Goal: Information Seeking & Learning: Understand process/instructions

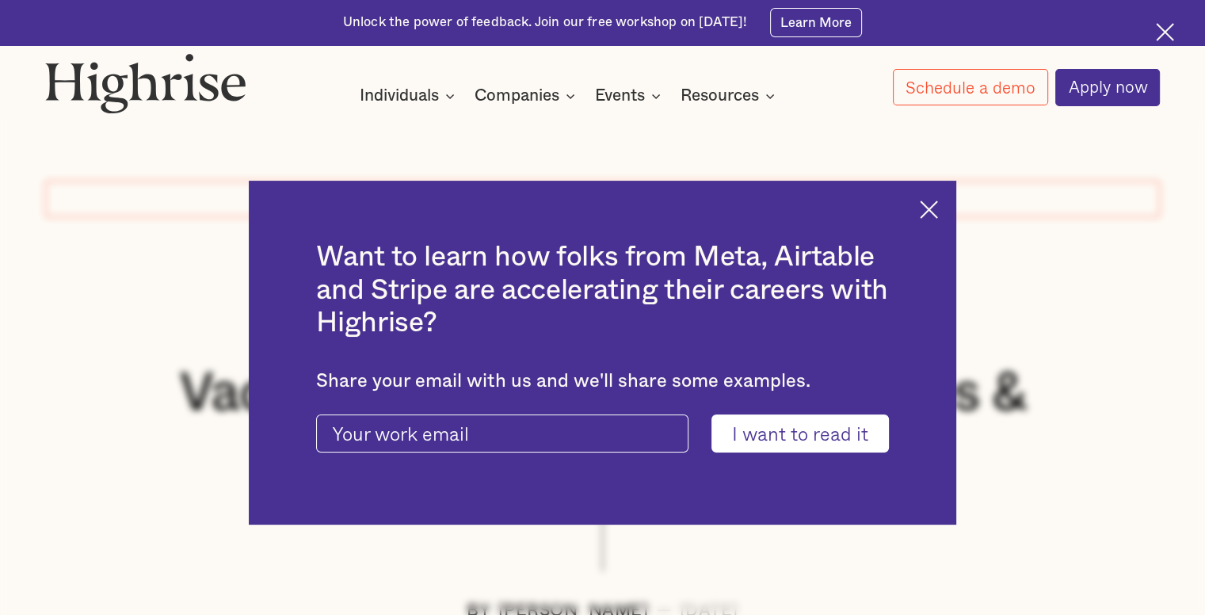
click at [925, 220] on div "Want to learn how folks from Meta, Airtable and Stripe are accelerating their c…" at bounding box center [603, 352] width 708 height 343
click at [933, 214] on img at bounding box center [928, 209] width 18 height 18
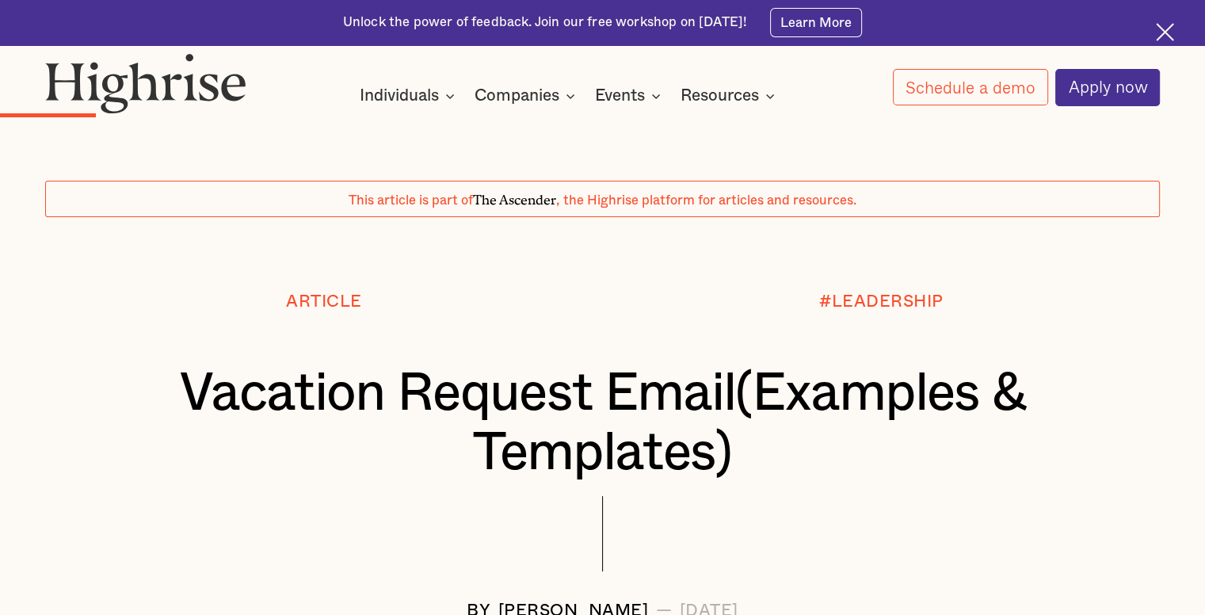
scroll to position [2452, 0]
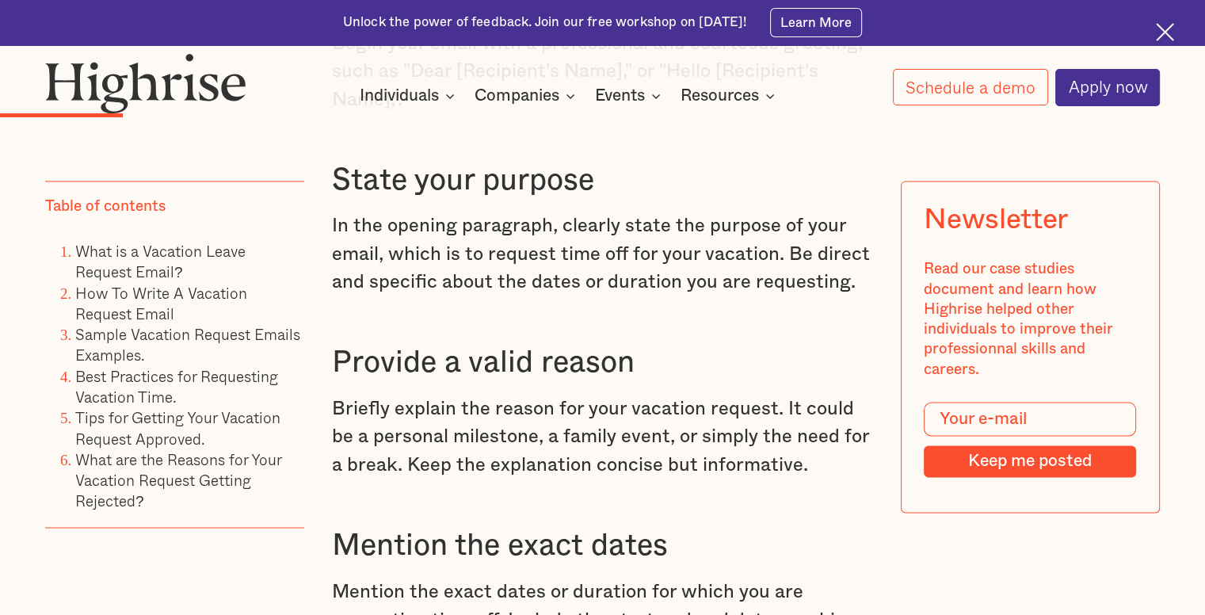
click at [459, 295] on p "In the opening paragraph, clearly state the purpose of your email, which is to …" at bounding box center [602, 254] width 541 height 85
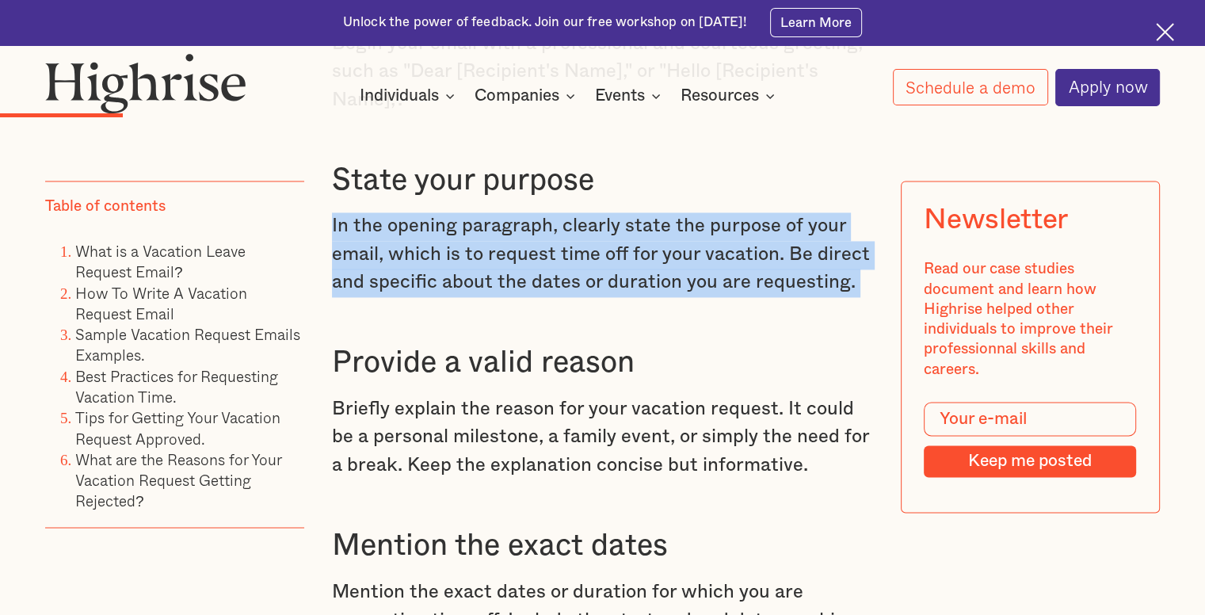
click at [459, 295] on p "In the opening paragraph, clearly state the purpose of your email, which is to …" at bounding box center [602, 254] width 541 height 85
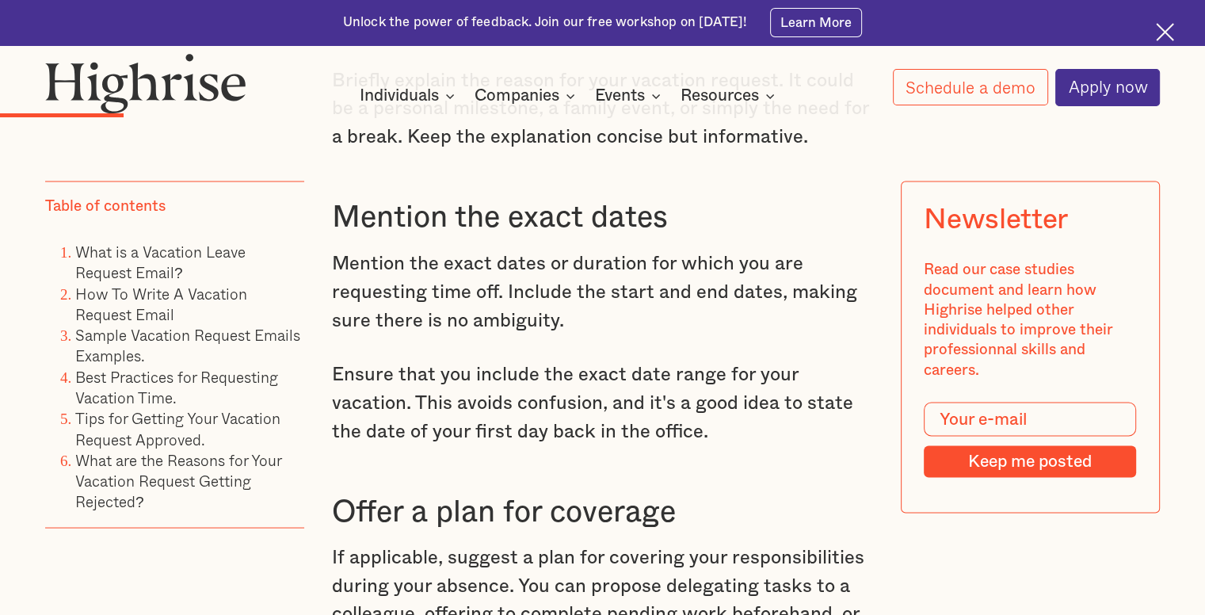
scroll to position [2822, 0]
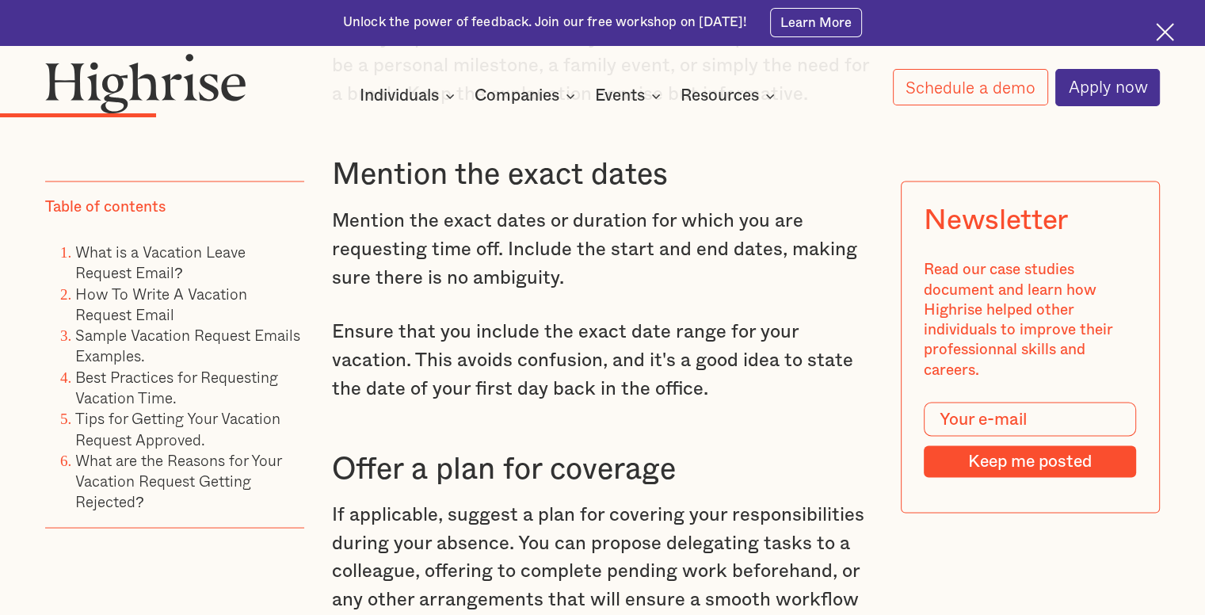
copy p "In the opening paragraph, clearly state the purpose of your email, which is to …"
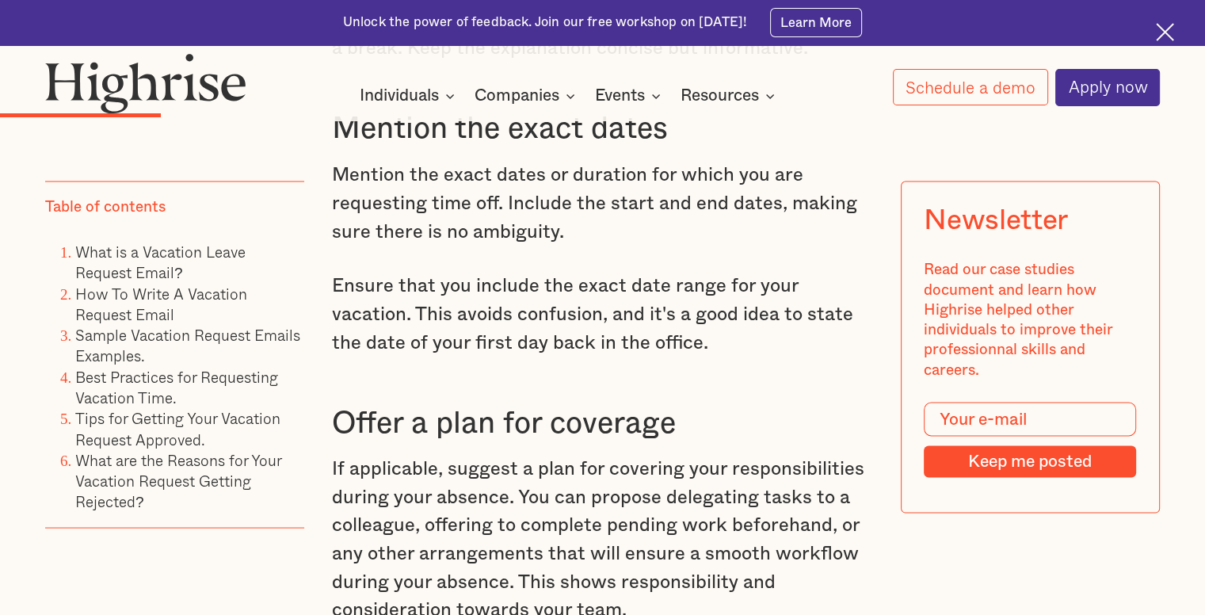
scroll to position [2870, 0]
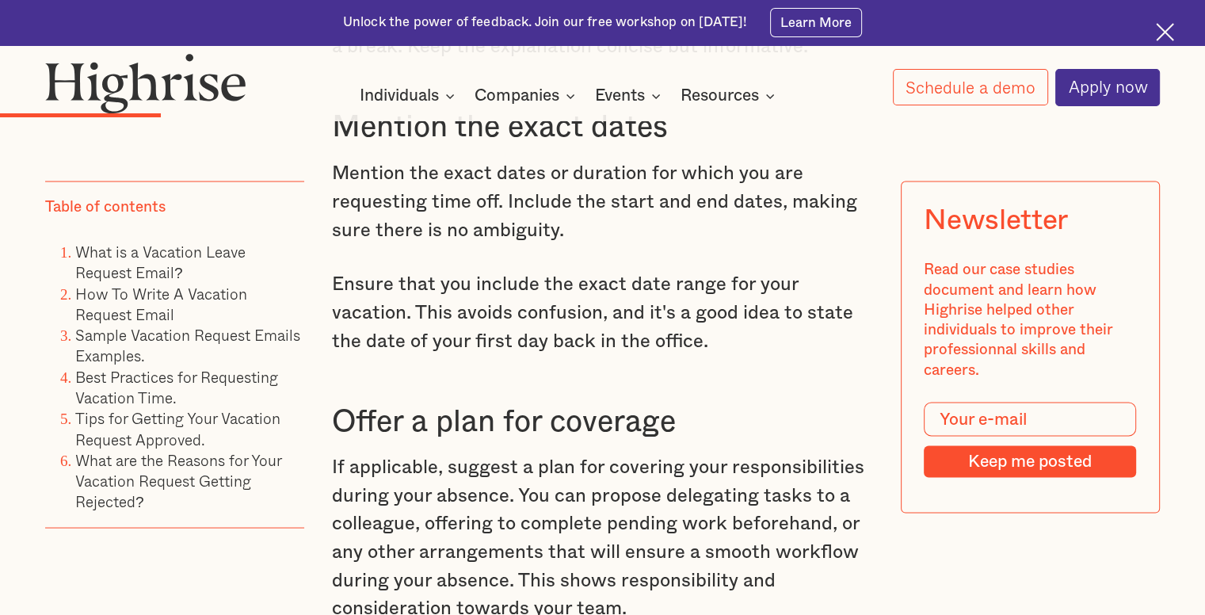
click at [491, 244] on p "Mention the exact dates or duration for which you are requesting time off. Incl…" at bounding box center [602, 201] width 541 height 85
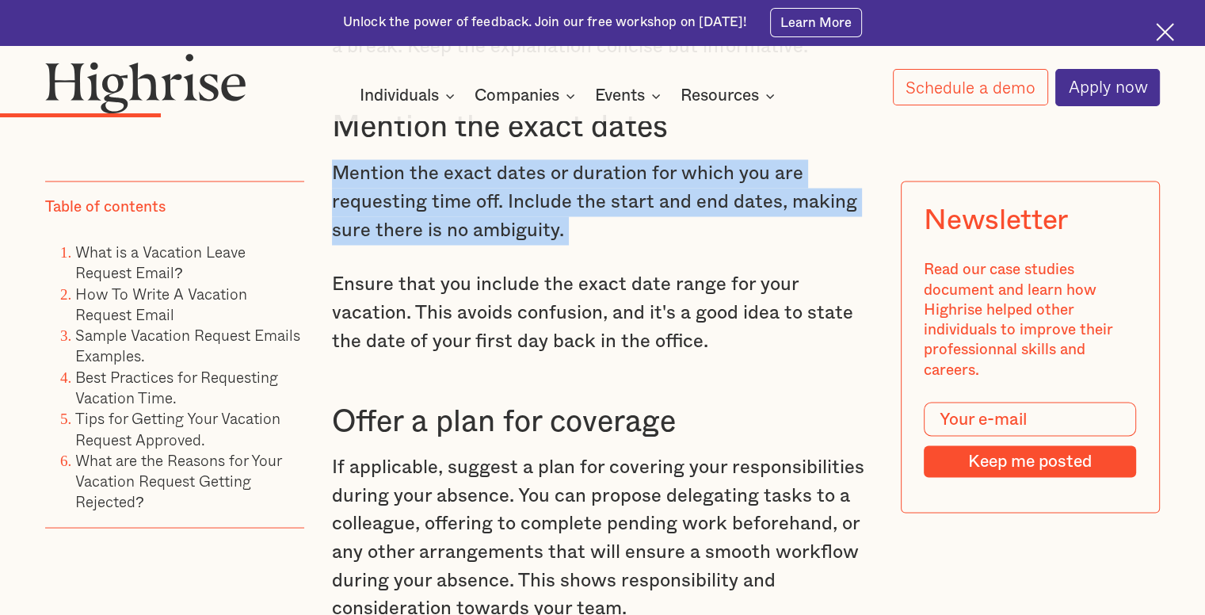
click at [491, 244] on p "Mention the exact dates or duration for which you are requesting time off. Incl…" at bounding box center [602, 201] width 541 height 85
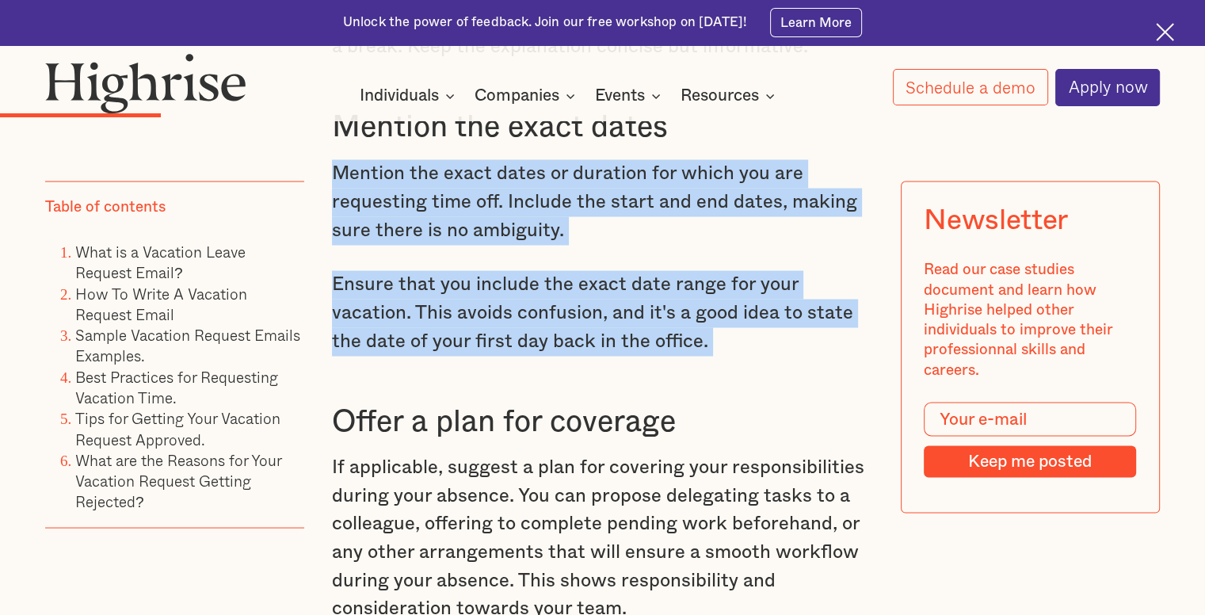
copy div "Mention the exact dates or duration for which you are requesting time off. Incl…"
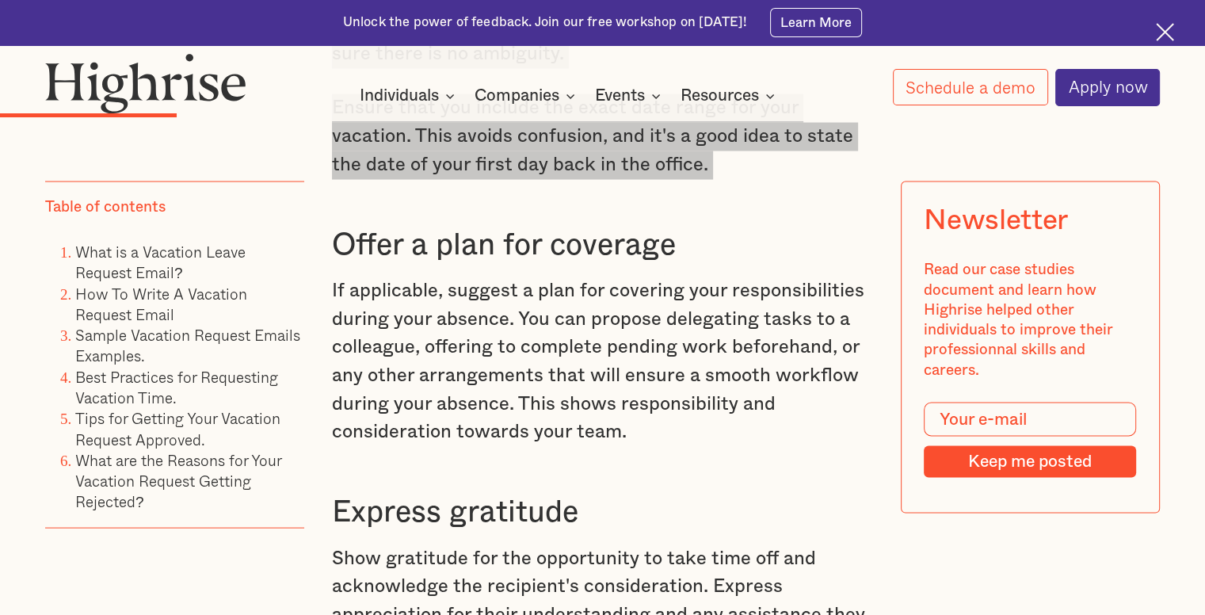
scroll to position [3543, 0]
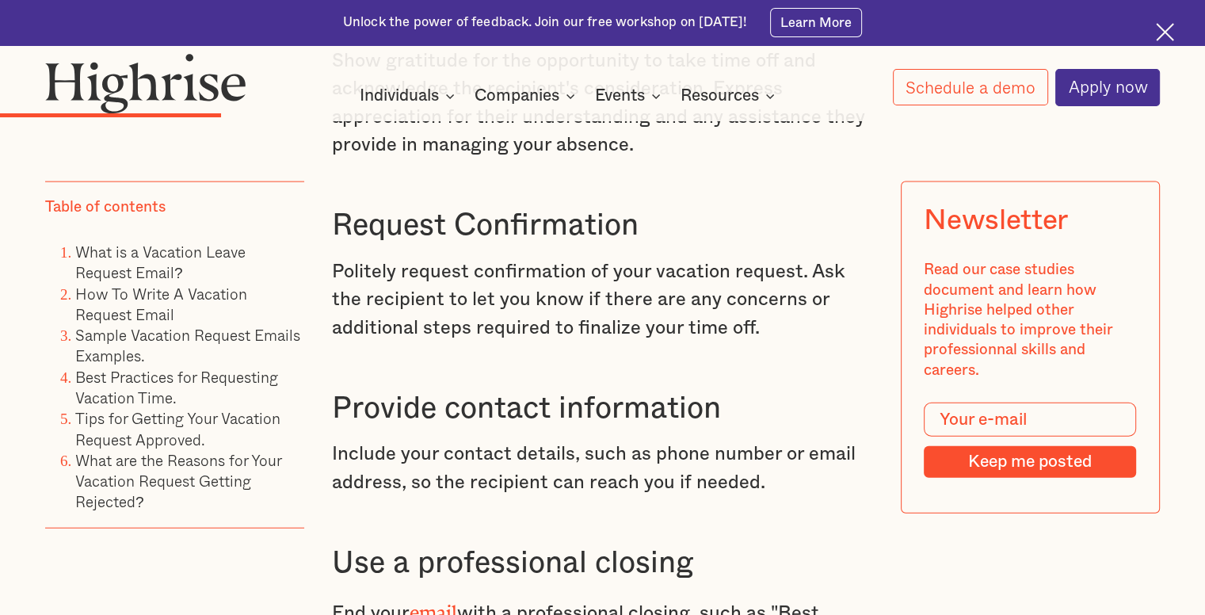
click at [577, 315] on p "Politely request confirmation of your vacation request. Ask the recipient to le…" at bounding box center [602, 300] width 541 height 85
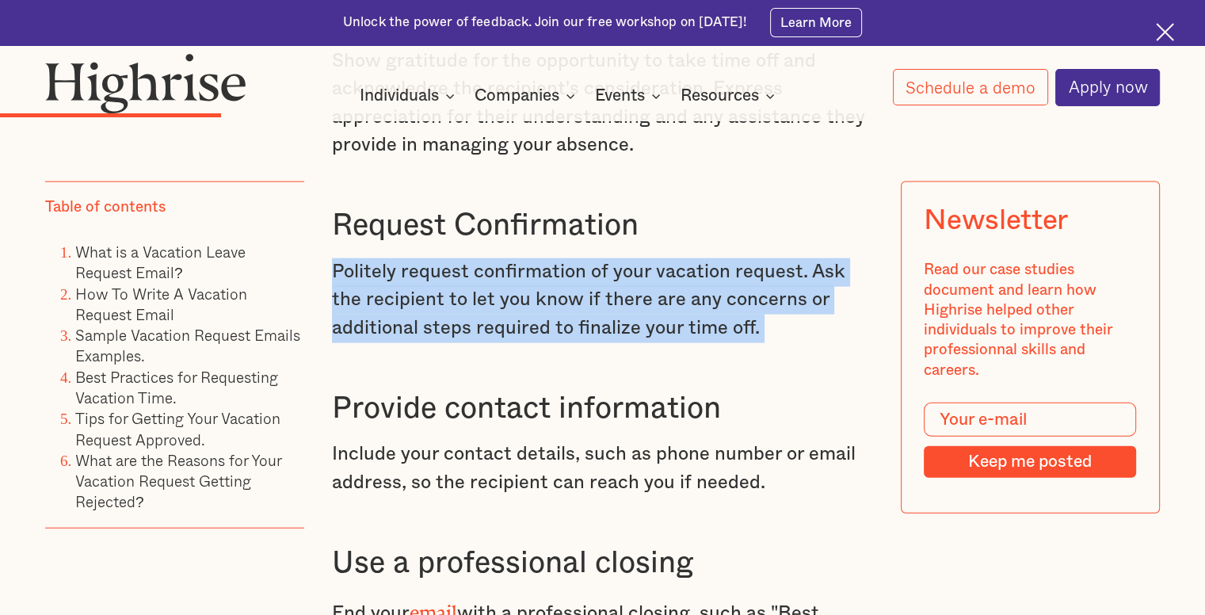
click at [577, 315] on p "Politely request confirmation of your vacation request. Ask the recipient to le…" at bounding box center [602, 300] width 541 height 85
copy p "Politely request confirmation of your vacation request. Ask the recipient to le…"
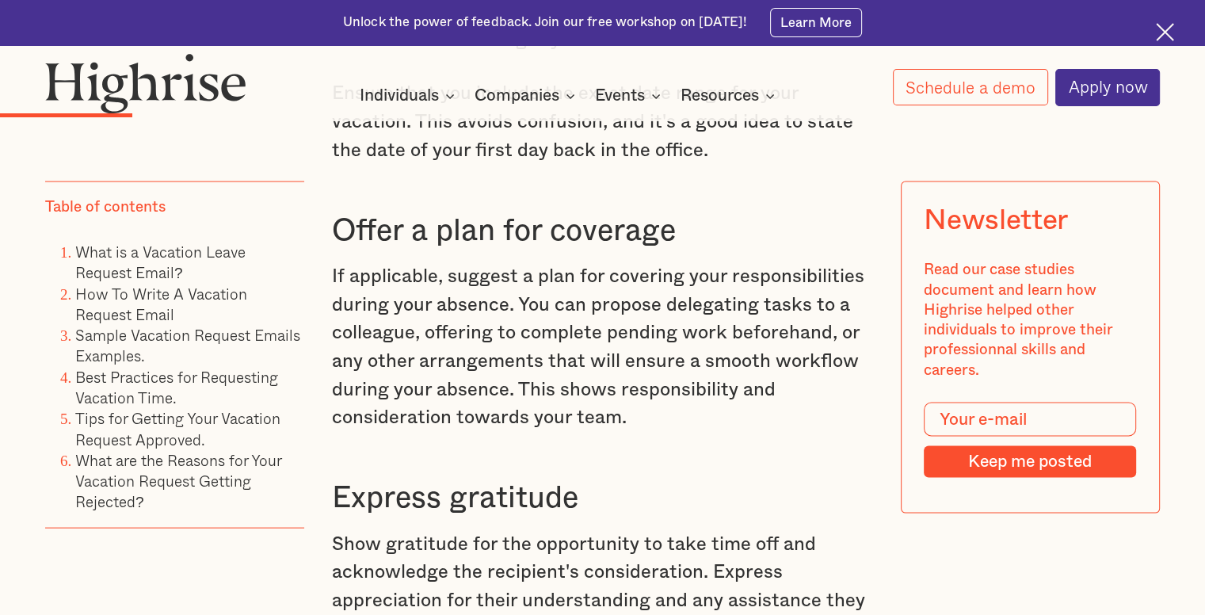
scroll to position [2607, 0]
